Goal: Information Seeking & Learning: Check status

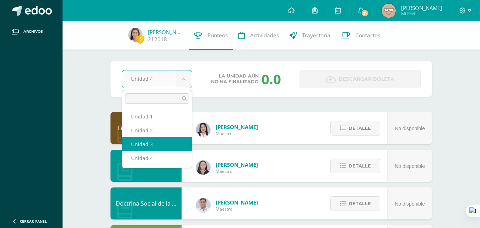
select select "Unidad 3"
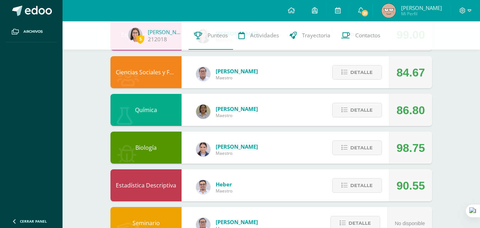
scroll to position [358, 0]
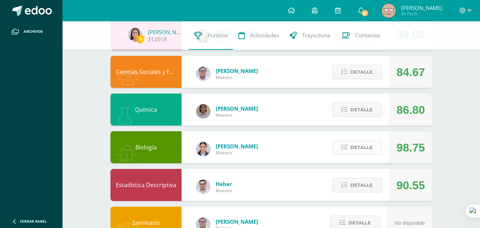
click at [357, 148] on span "Detalle" at bounding box center [362, 147] width 22 height 13
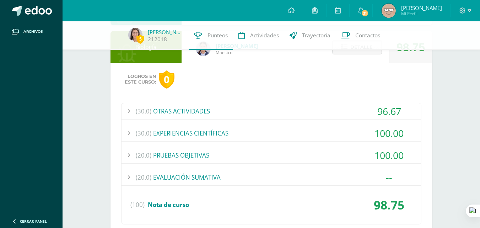
scroll to position [460, 0]
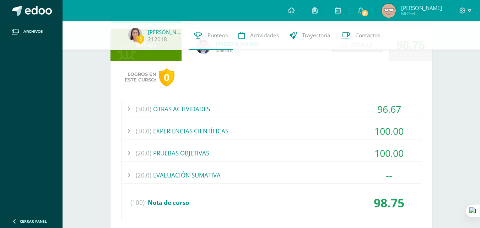
click at [273, 149] on div "(20.0) PRUEBAS OBJETIVAS" at bounding box center [272, 153] width 300 height 16
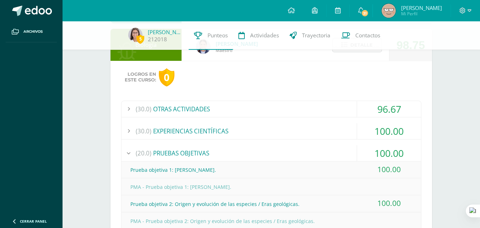
click at [267, 149] on div "(20.0) PRUEBAS OBJETIVAS" at bounding box center [272, 153] width 300 height 16
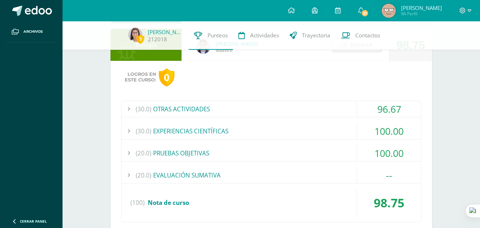
click at [267, 133] on div "(30.0) EXPERIENCIAS CIENTÍFICAS" at bounding box center [272, 131] width 300 height 16
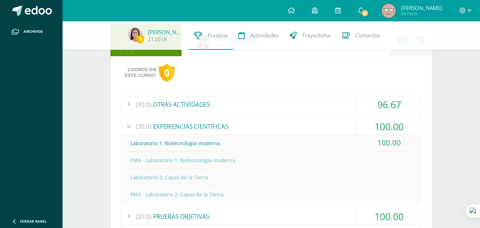
scroll to position [478, 0]
